Goal: Task Accomplishment & Management: Manage account settings

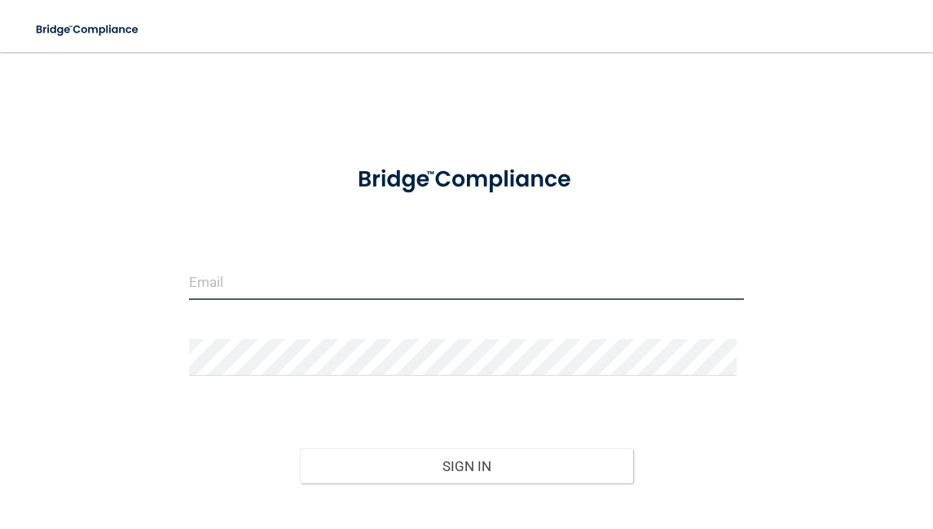
click at [333, 288] on input "email" at bounding box center [467, 281] width 556 height 37
type input "[EMAIL_ADDRESS][DOMAIN_NAME]"
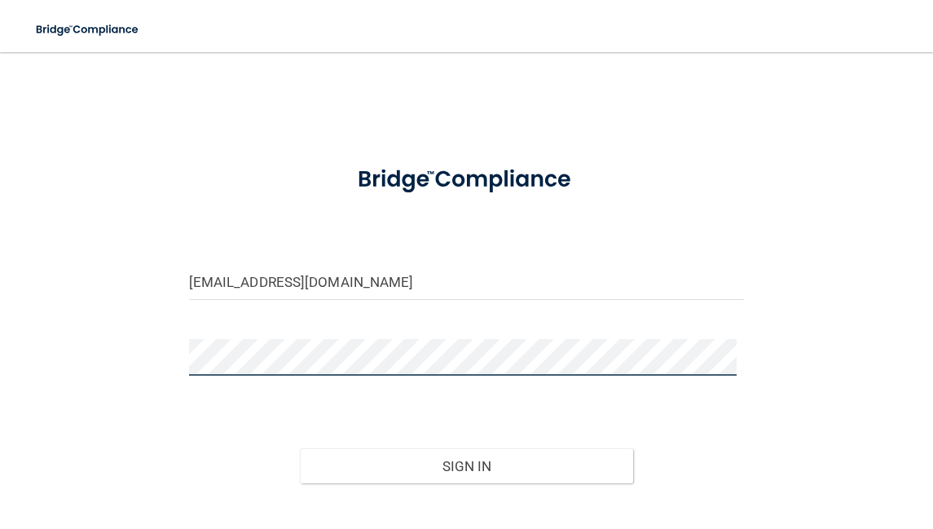
click at [300, 448] on button "Sign In" at bounding box center [466, 466] width 333 height 36
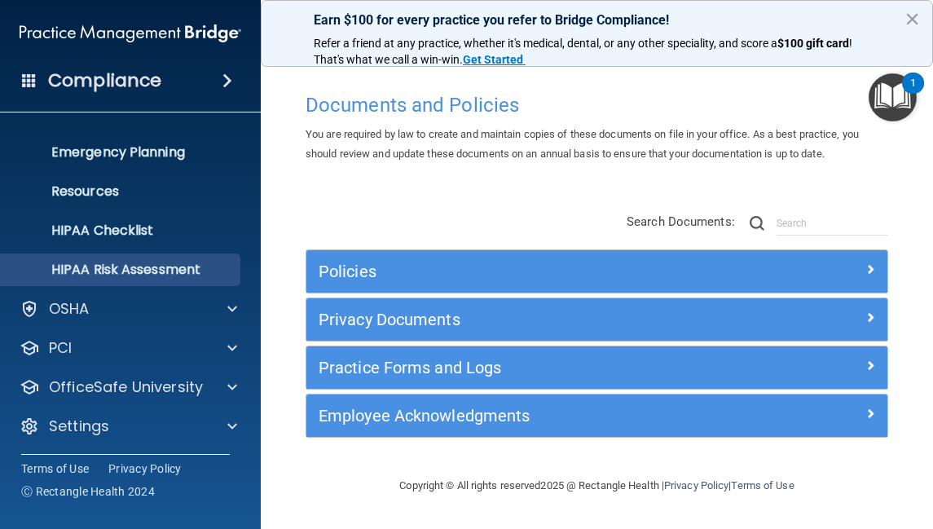
scroll to position [147, 0]
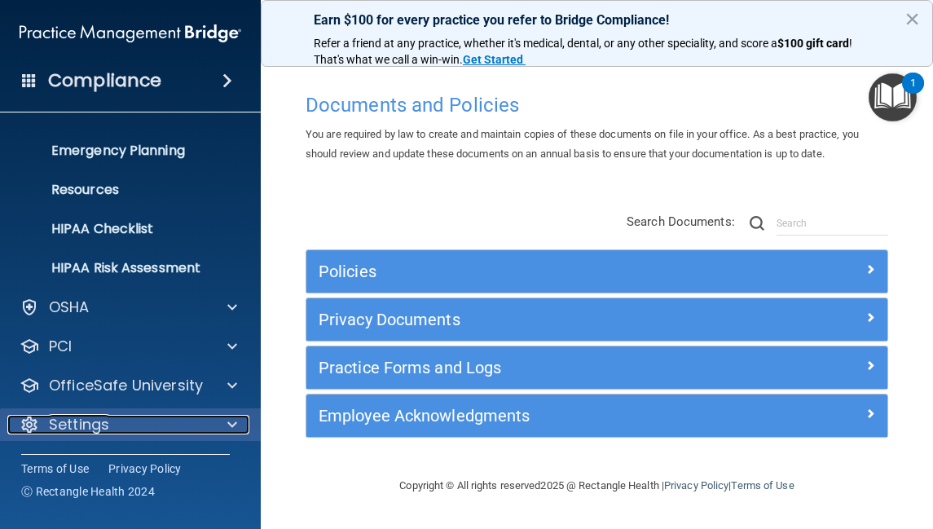
click at [79, 416] on p "Settings" at bounding box center [79, 425] width 60 height 20
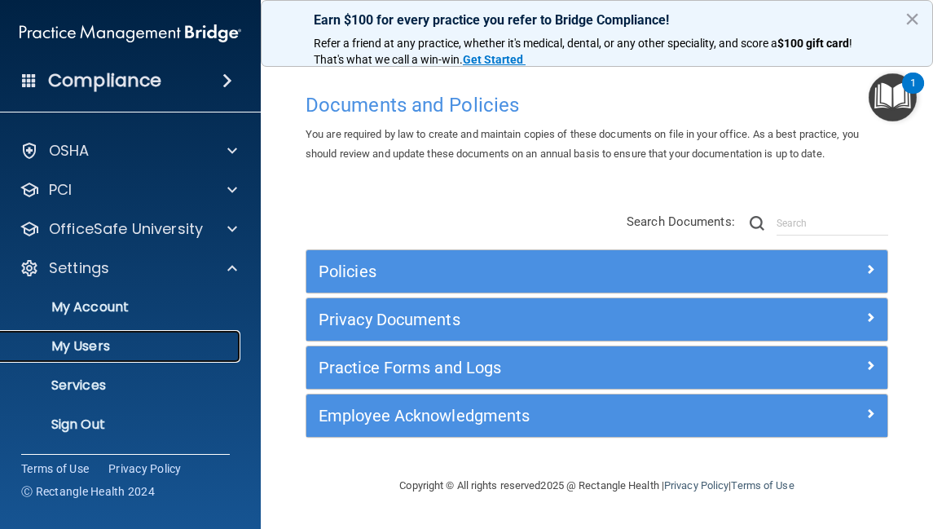
click at [89, 350] on p "My Users" at bounding box center [122, 346] width 222 height 16
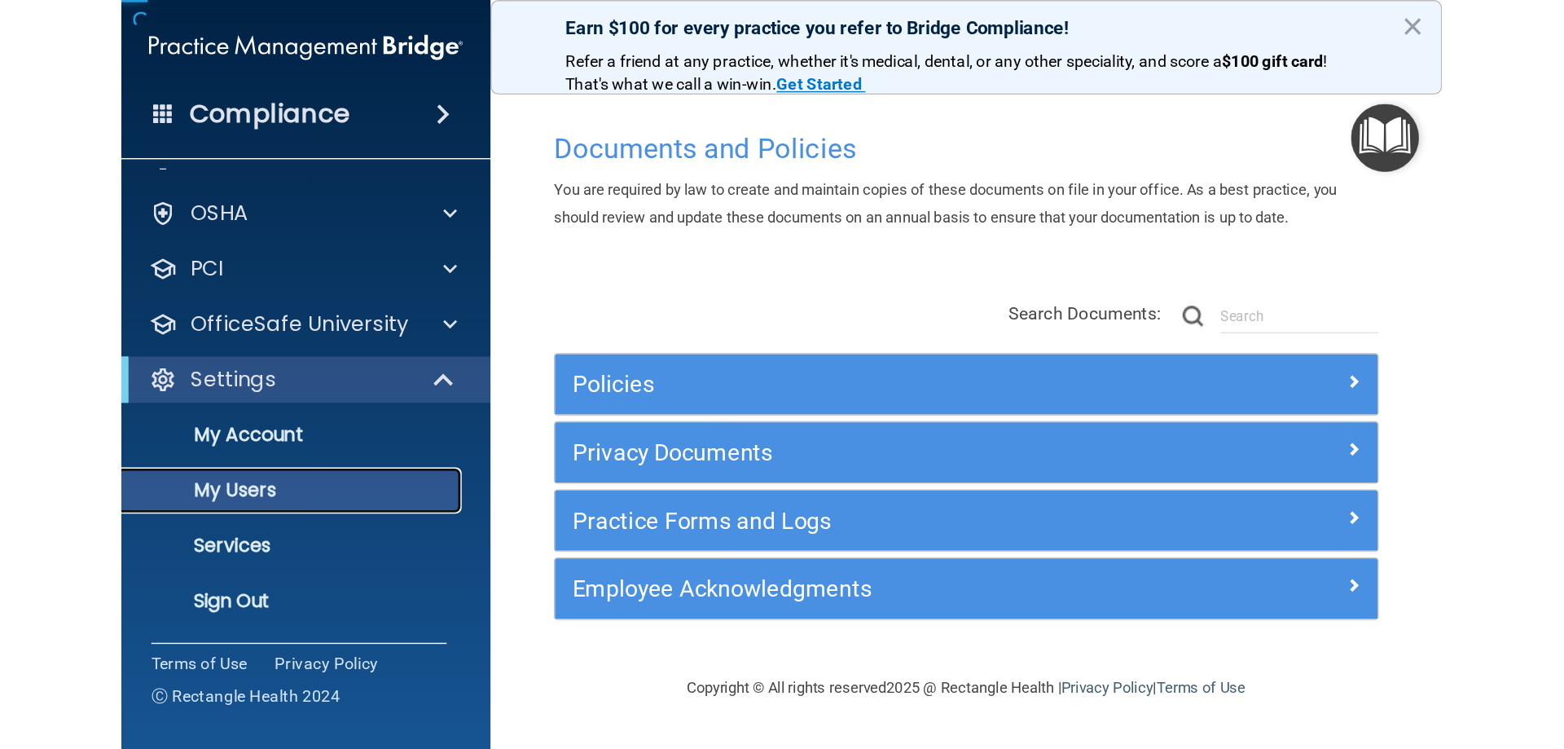
scroll to position [30, 0]
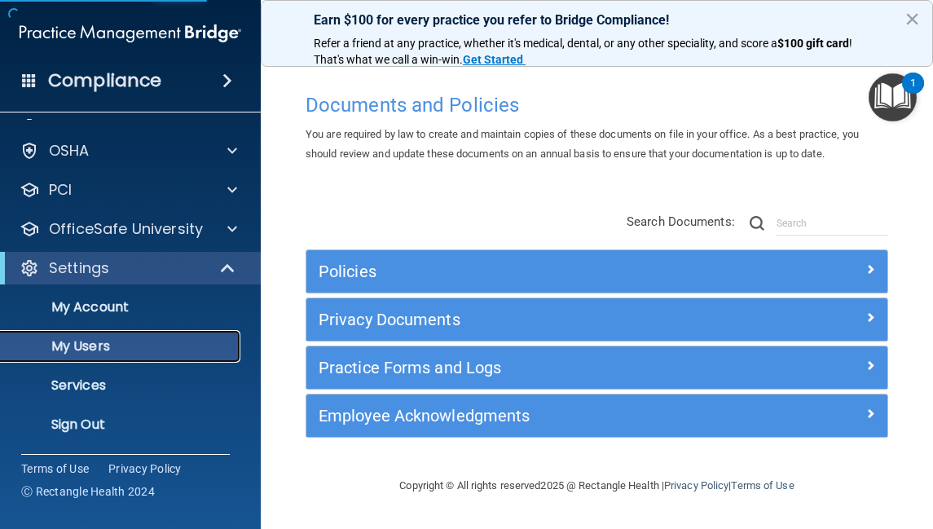
select select "20"
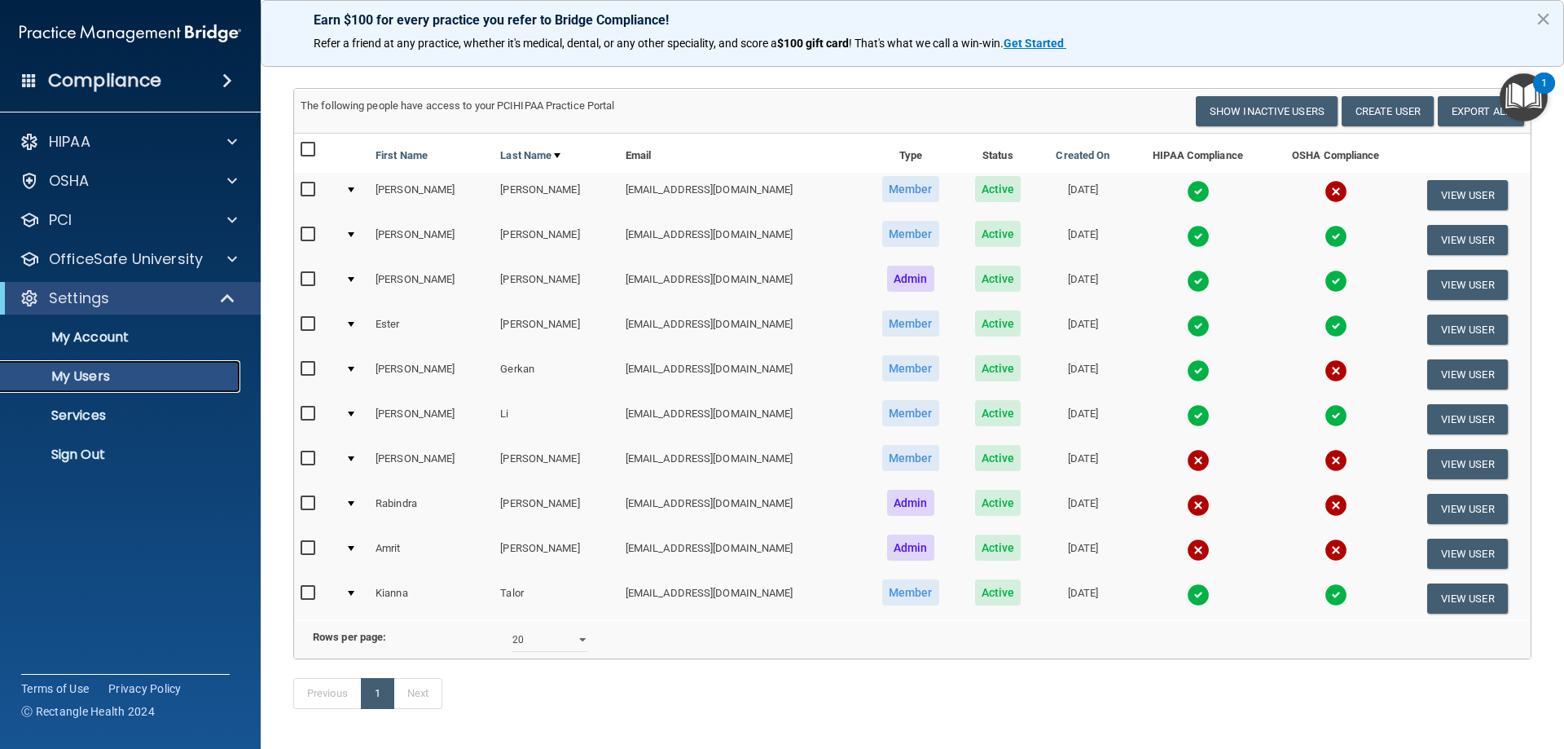
scroll to position [76, 0]
click at [932, 45] on p "Refer a friend at any practice, whether it's medical, dental, or any other spec…" at bounding box center [913, 44] width 1198 height 16
